Goal: Task Accomplishment & Management: Use online tool/utility

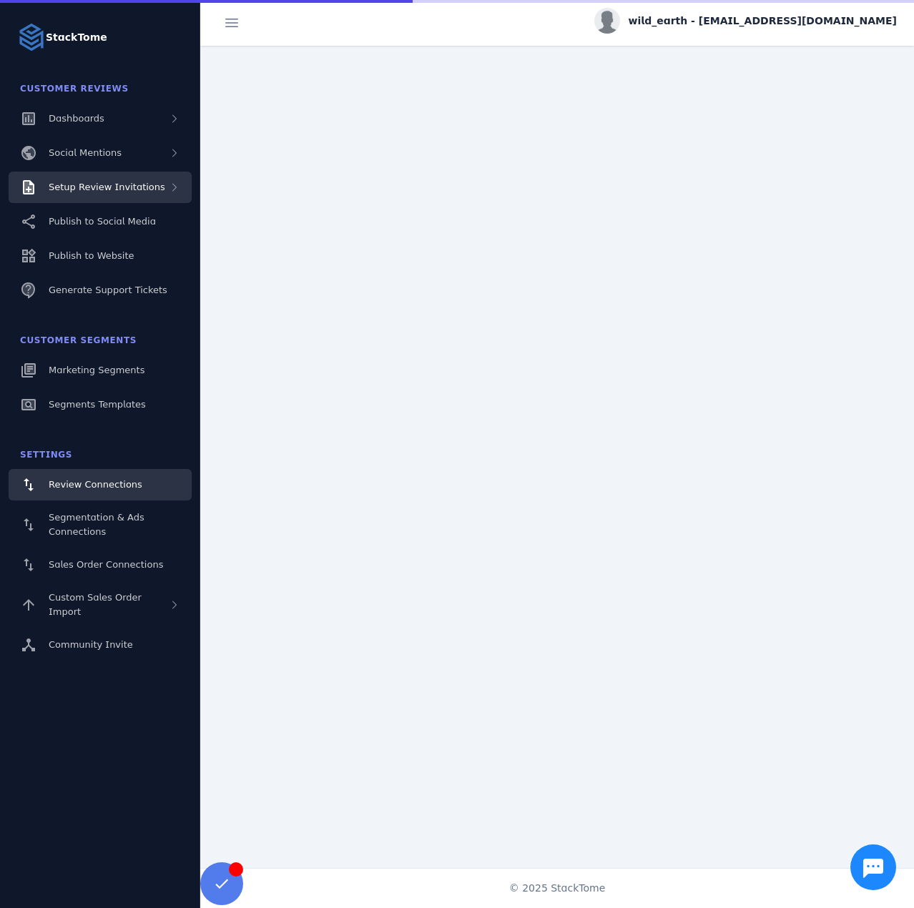
click at [134, 187] on span "Setup Review Invitations" at bounding box center [107, 187] width 117 height 11
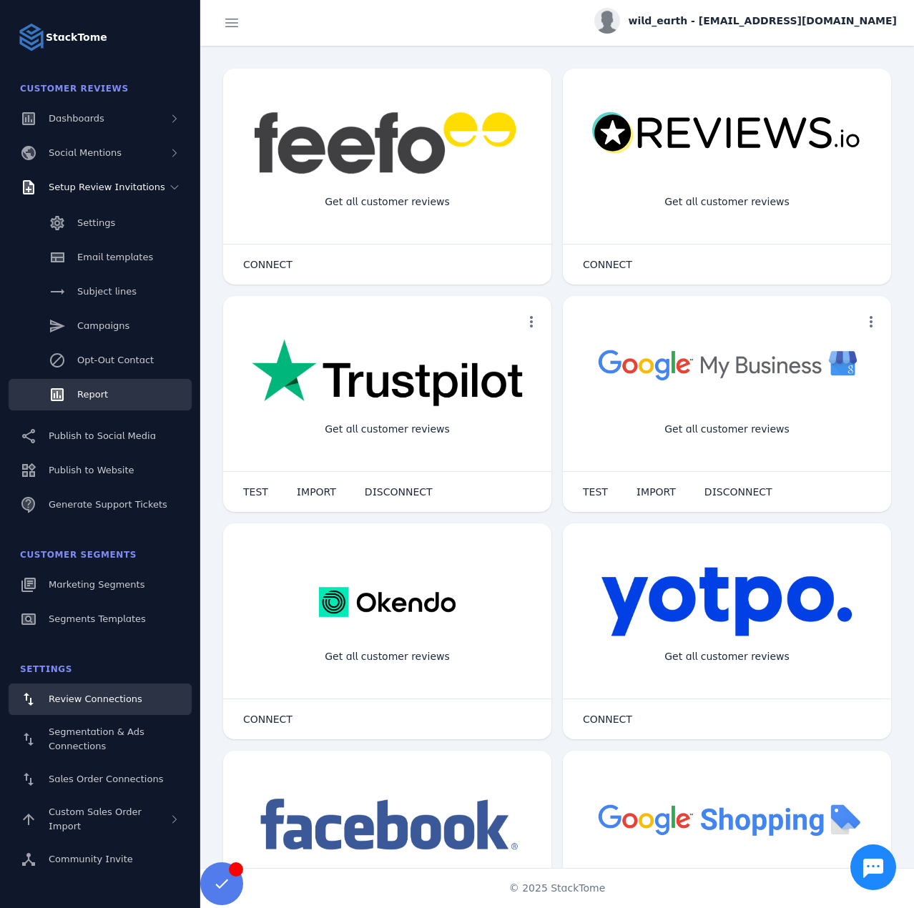
click at [89, 398] on span "Report" at bounding box center [92, 394] width 31 height 11
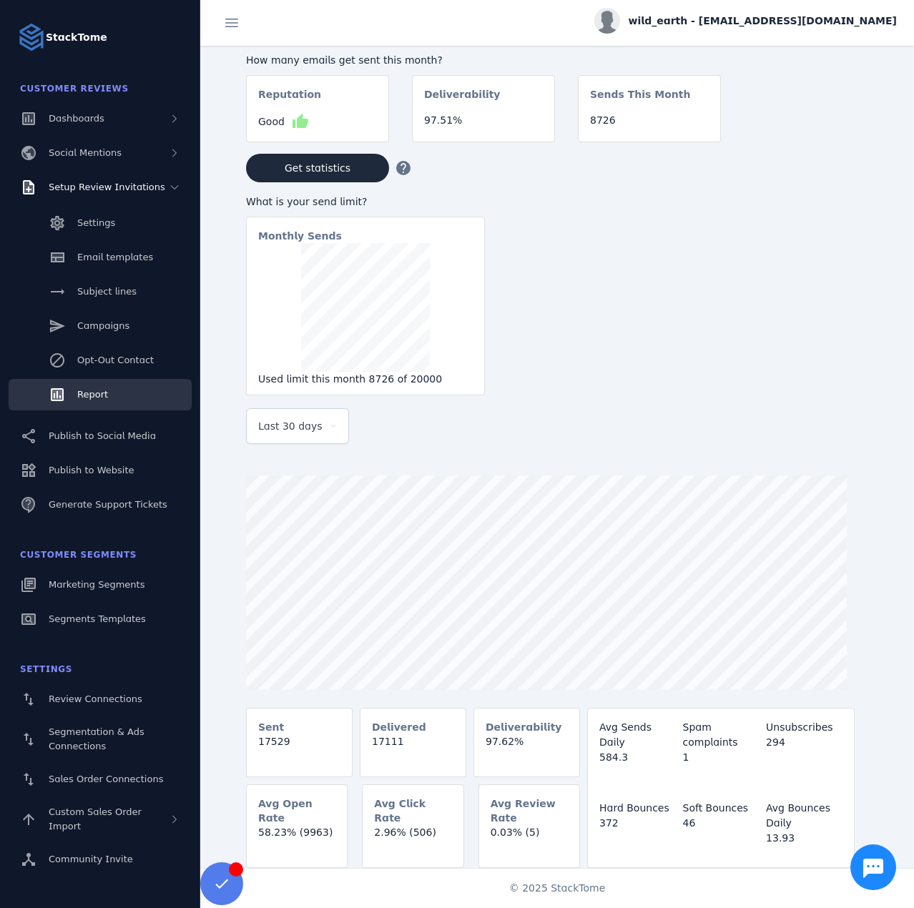
click at [272, 421] on span "Last 30 days" at bounding box center [290, 426] width 64 height 17
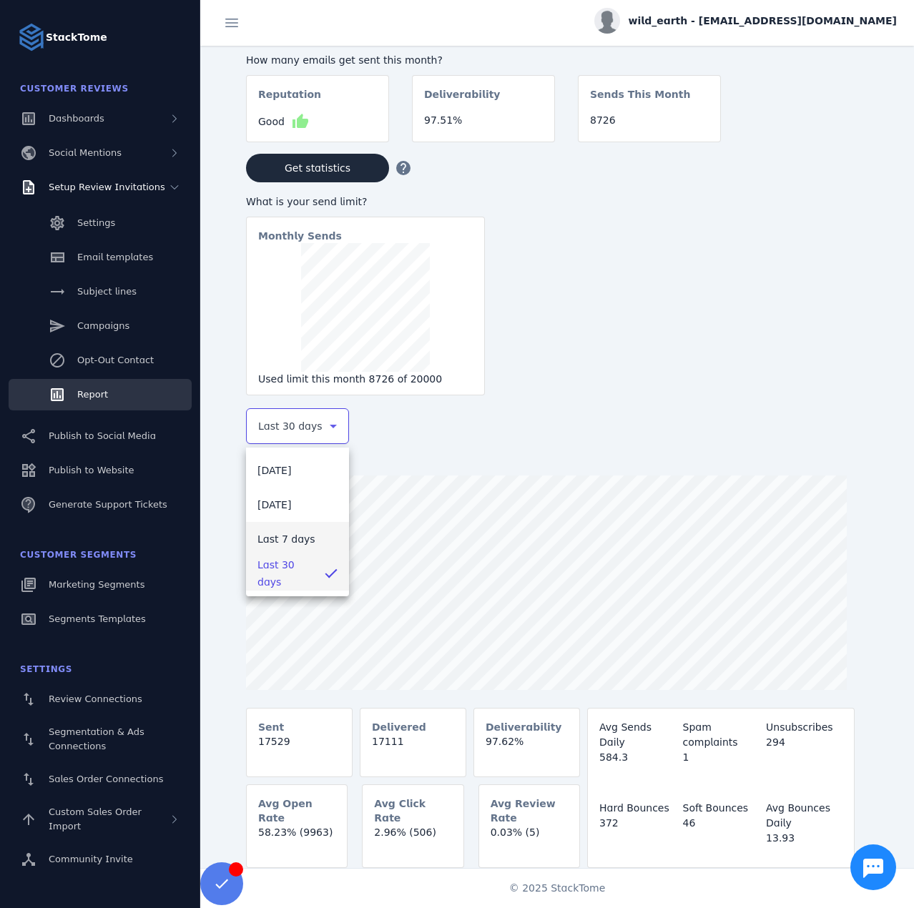
click at [282, 546] on span "Last 7 days" at bounding box center [286, 539] width 58 height 17
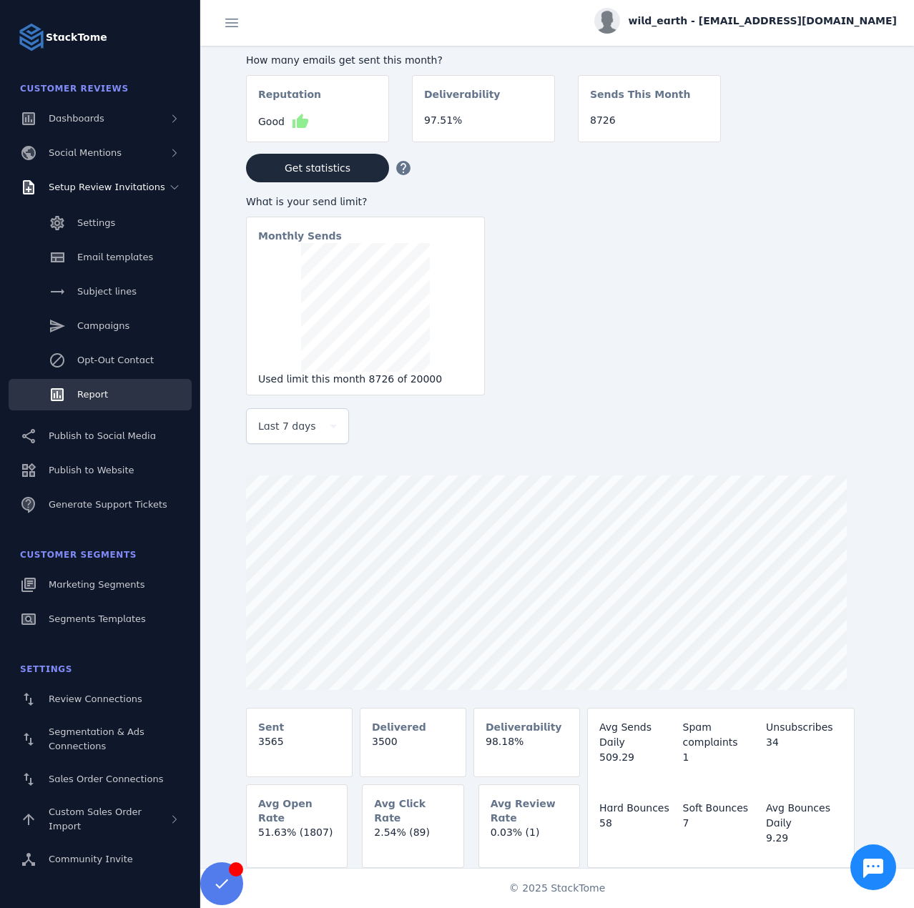
click at [771, 19] on span "wild_earth - [EMAIL_ADDRESS][DOMAIN_NAME]" at bounding box center [763, 21] width 268 height 15
click at [832, 131] on span "Sign out" at bounding box center [851, 137] width 41 height 17
